Goal: Information Seeking & Learning: Learn about a topic

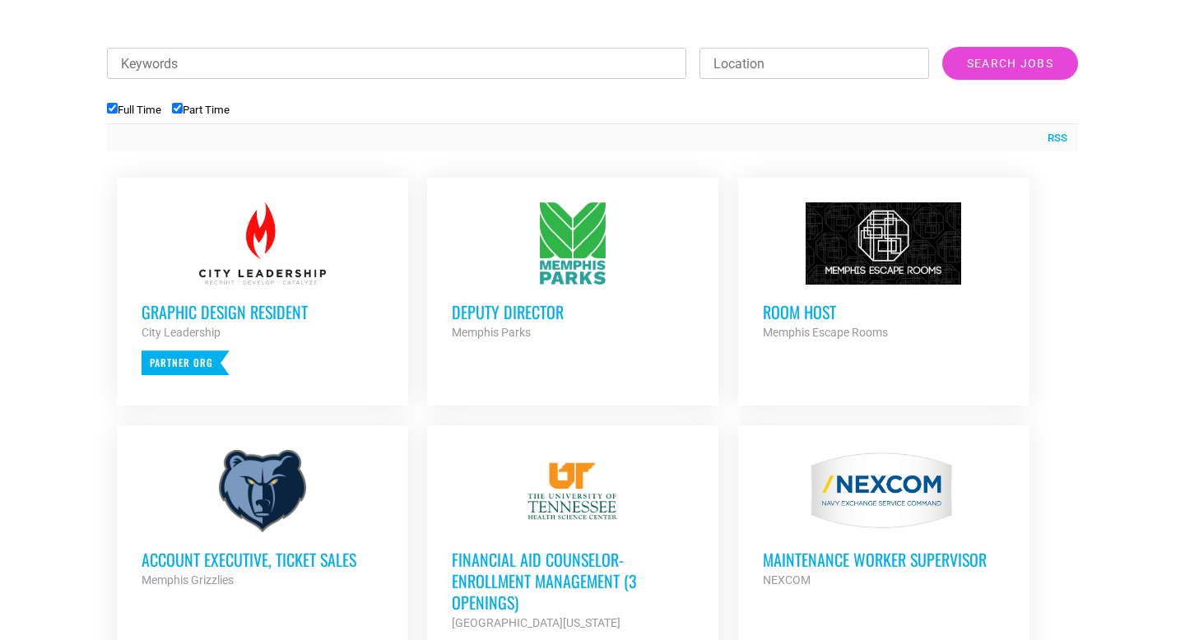
scroll to position [575, 0]
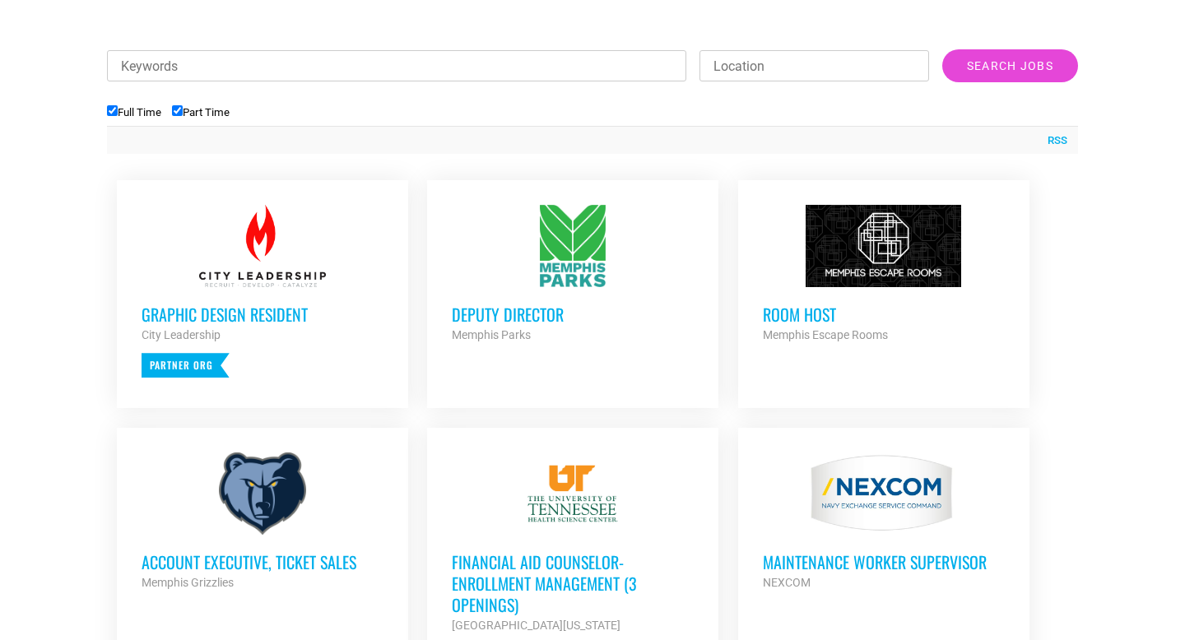
click at [179, 109] on input "Part Time" at bounding box center [177, 110] width 11 height 11
checkbox input "false"
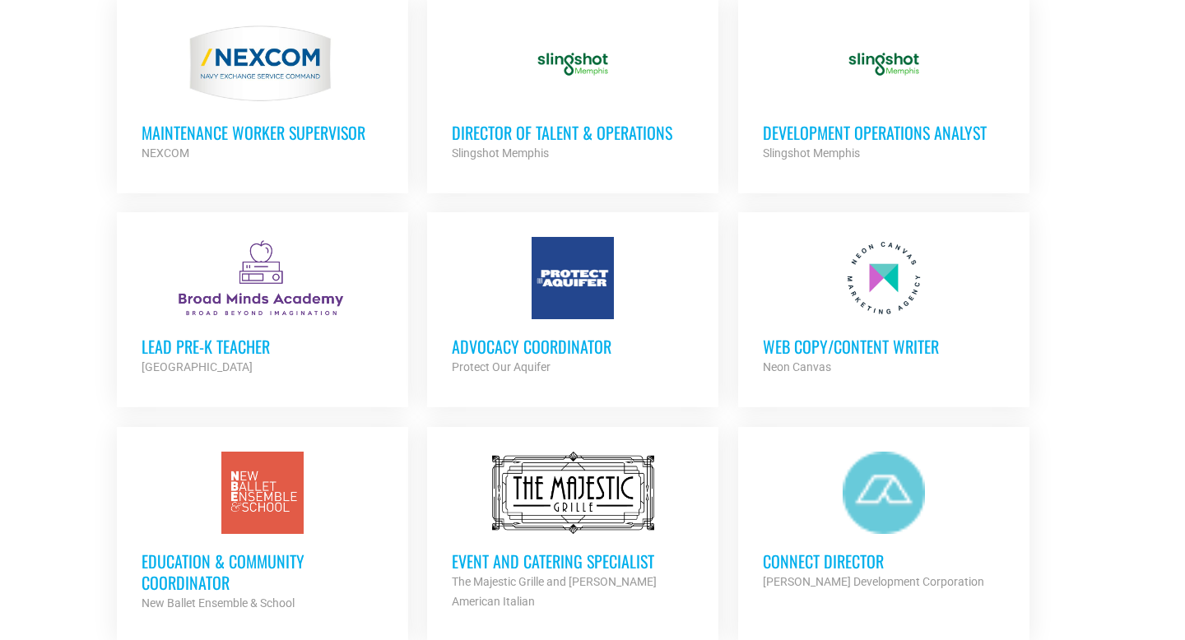
scroll to position [1017, 0]
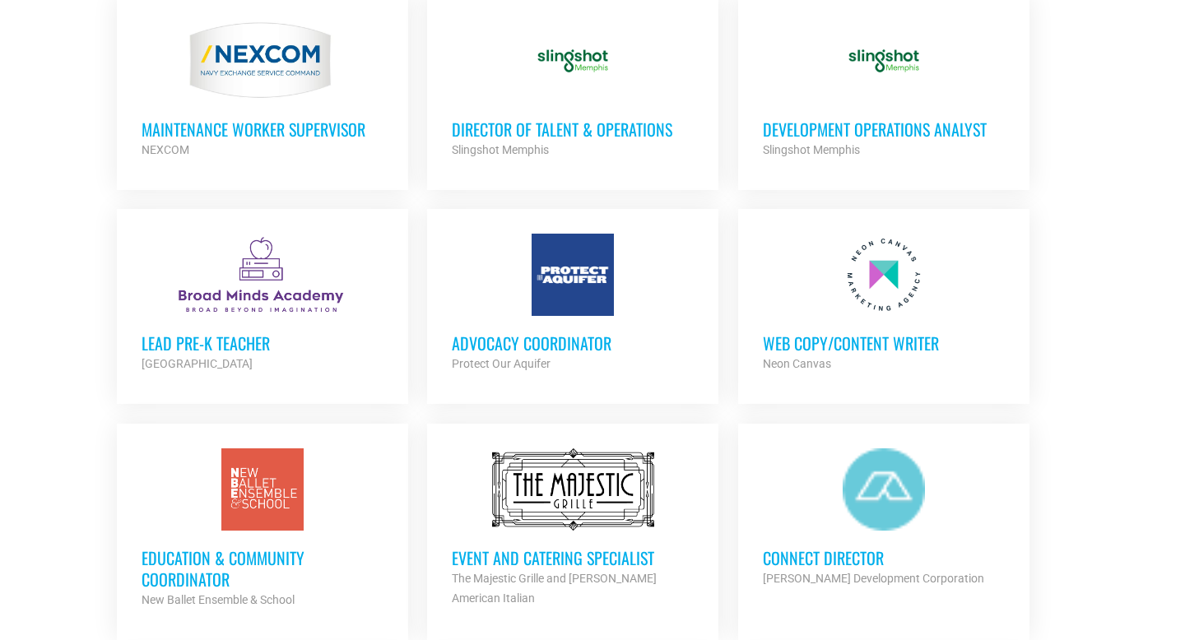
click at [866, 344] on h3 "Web Copy/Content Writer" at bounding box center [884, 343] width 242 height 21
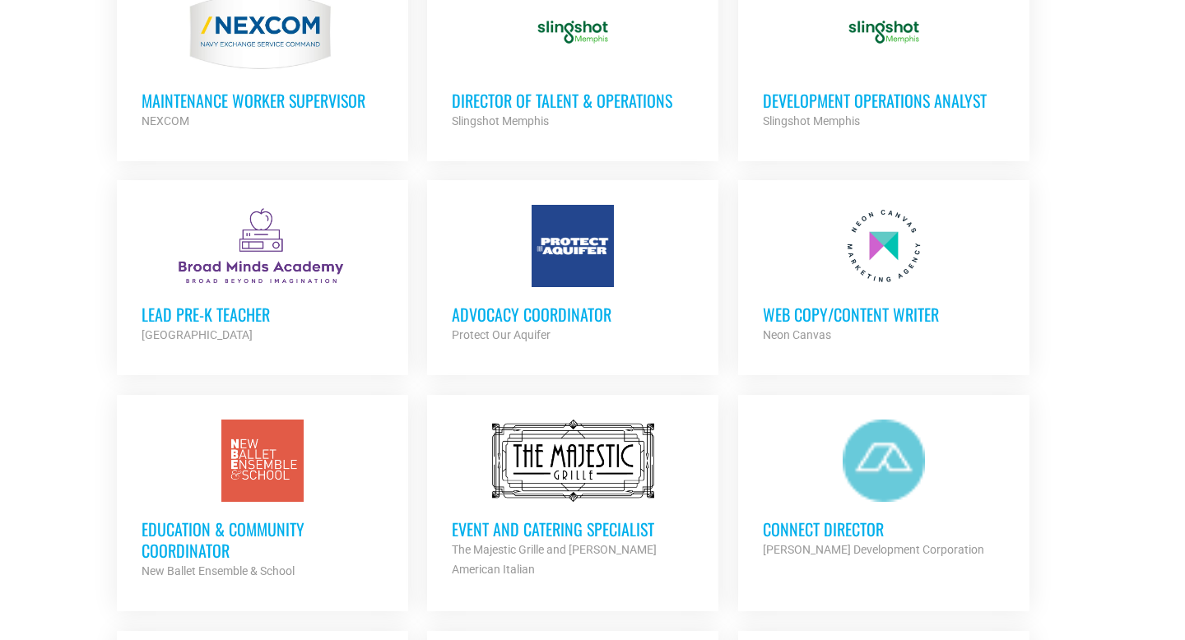
click at [589, 313] on h3 "Advocacy Coordinator" at bounding box center [573, 314] width 242 height 21
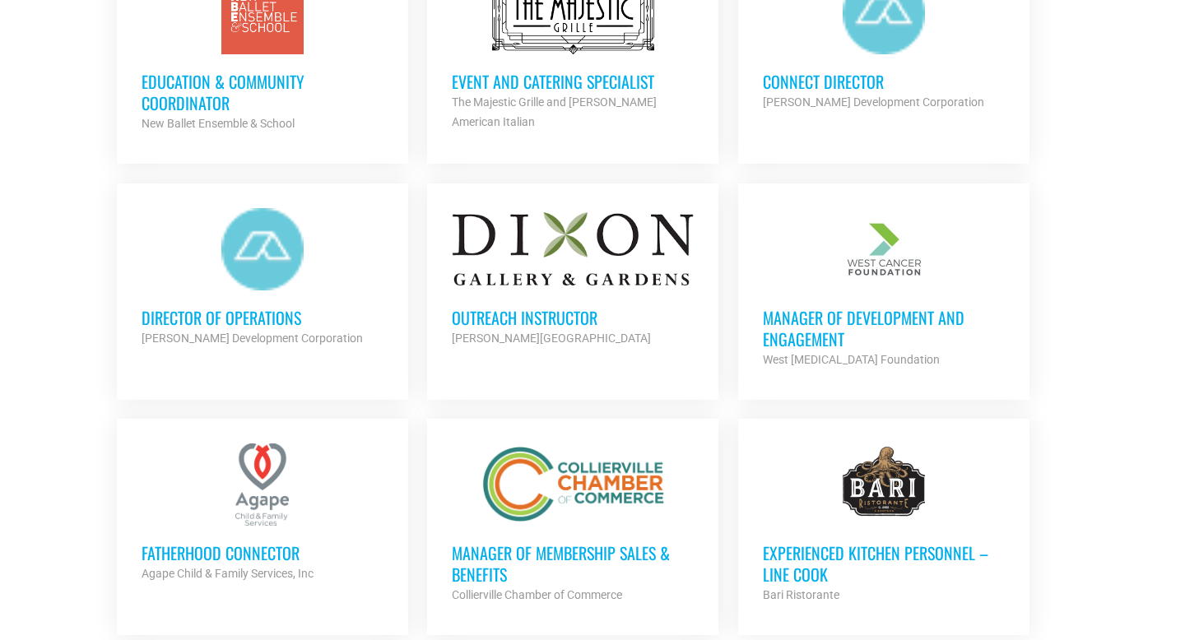
scroll to position [1496, 0]
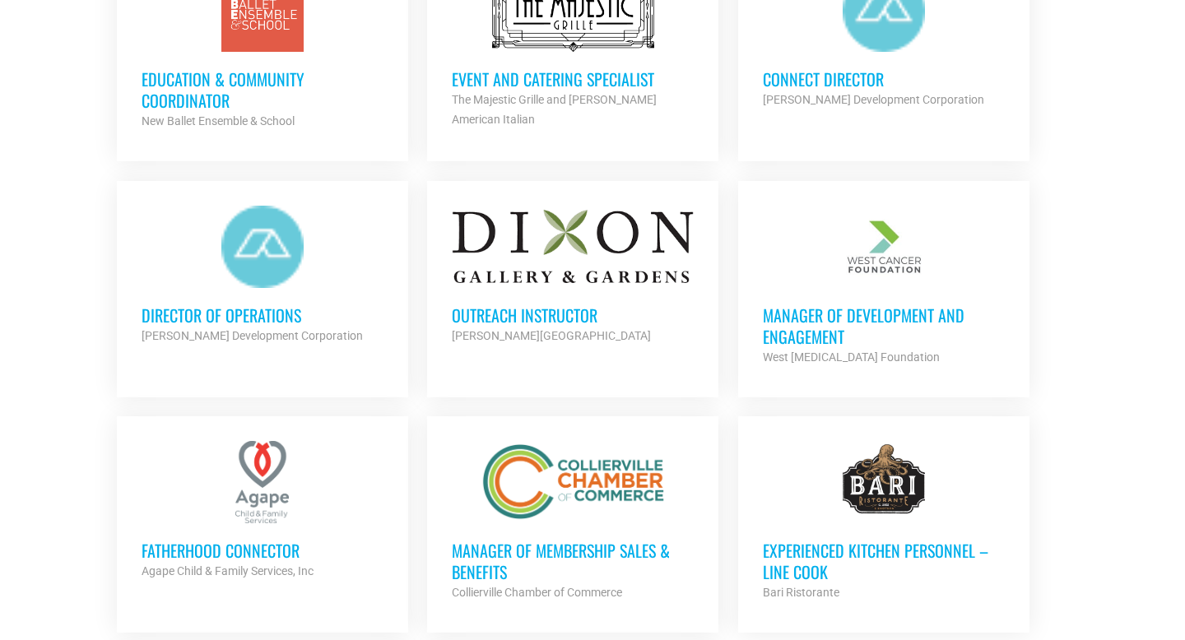
click at [277, 313] on h3 "Director of Operations" at bounding box center [263, 315] width 242 height 21
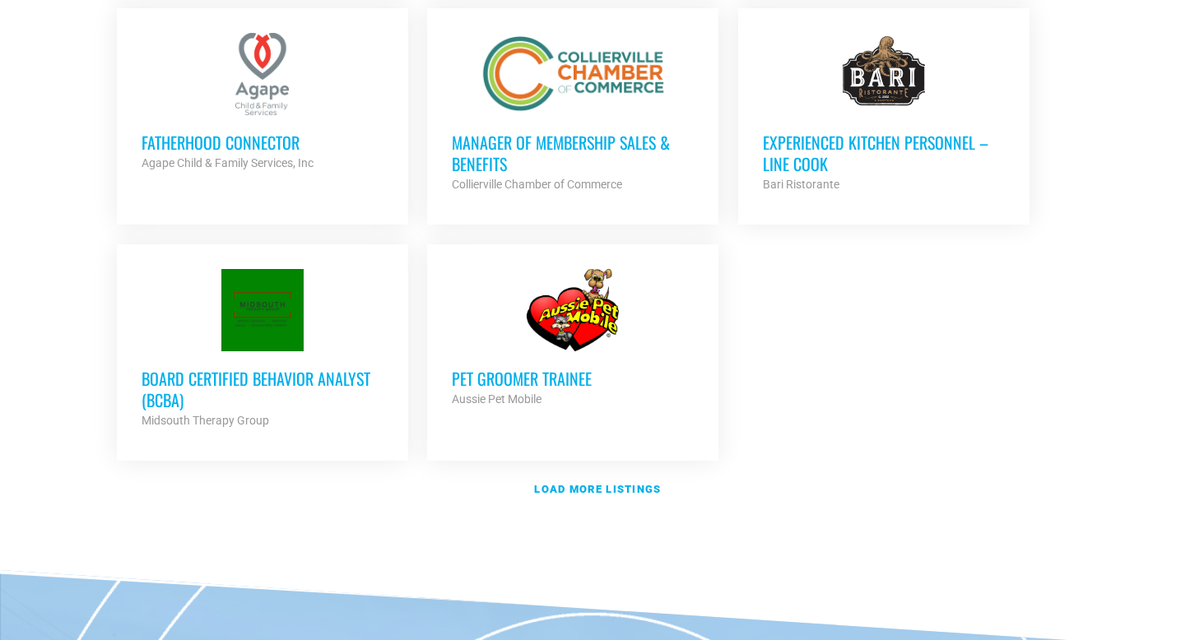
scroll to position [1906, 0]
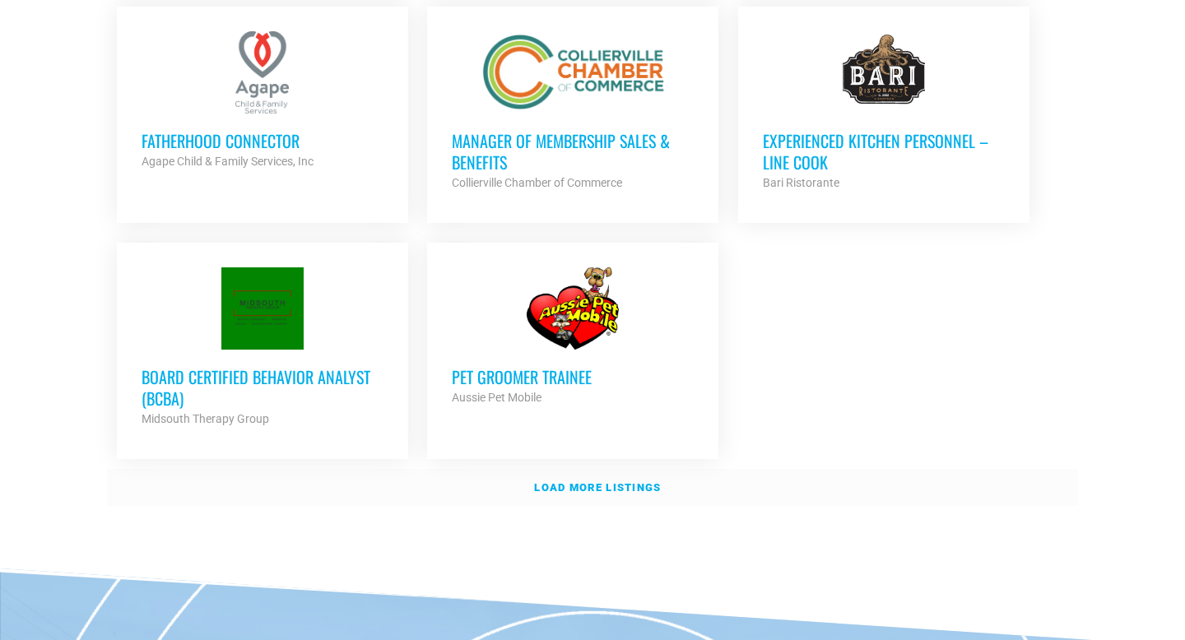
click at [561, 482] on strong "Load more listings" at bounding box center [597, 488] width 127 height 12
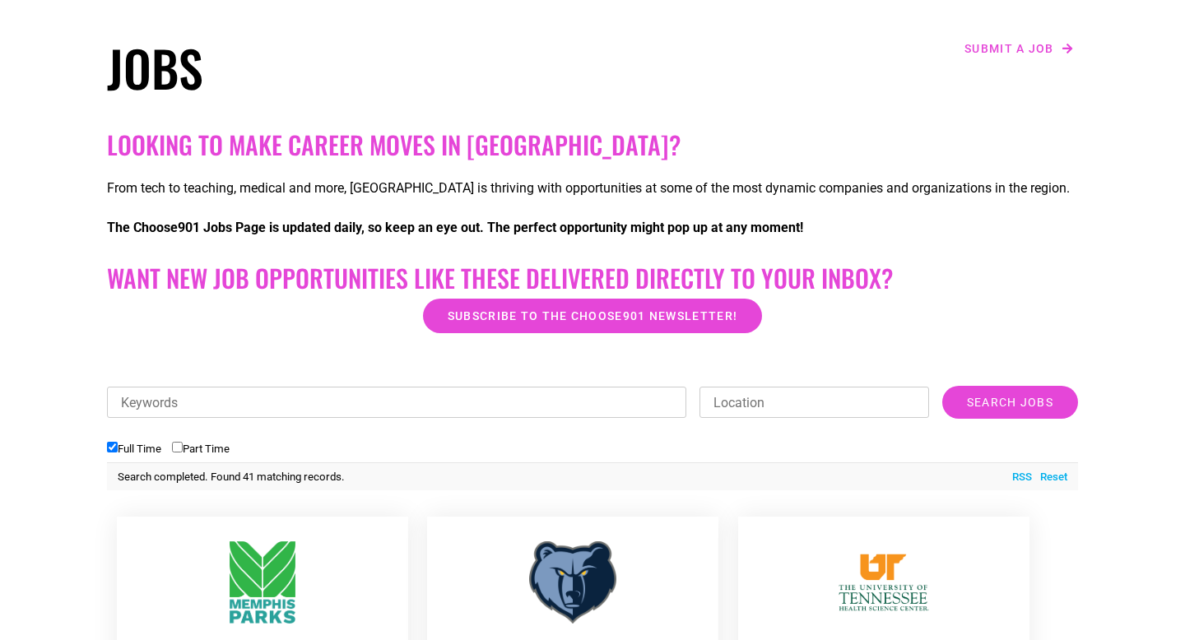
scroll to position [0, 0]
